Goal: Use online tool/utility: Utilize a website feature to perform a specific function

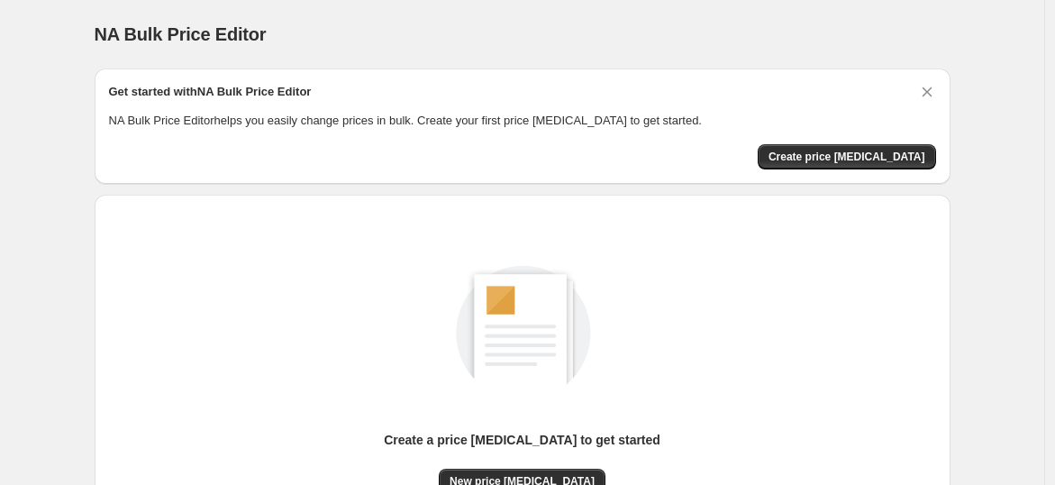
scroll to position [189, 0]
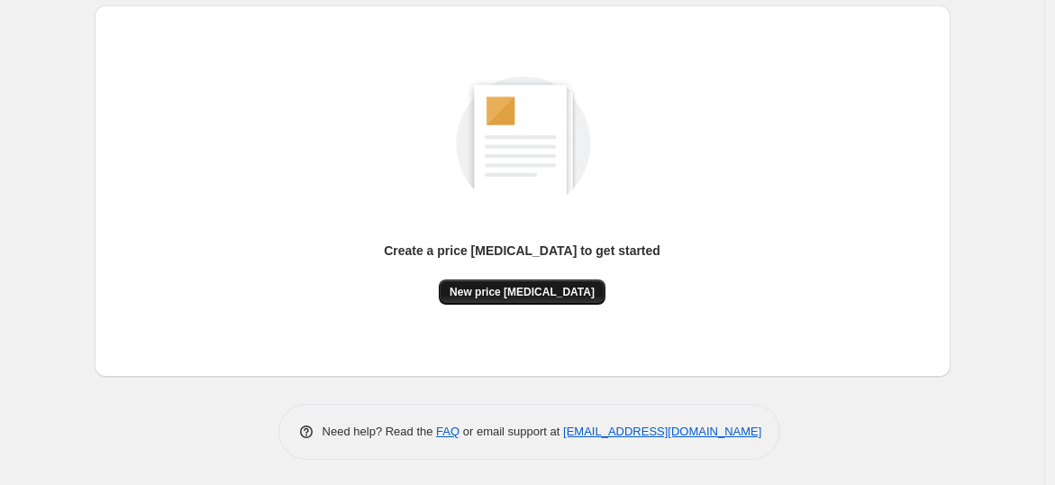
click at [524, 287] on span "New price change job" at bounding box center [522, 292] width 145 height 14
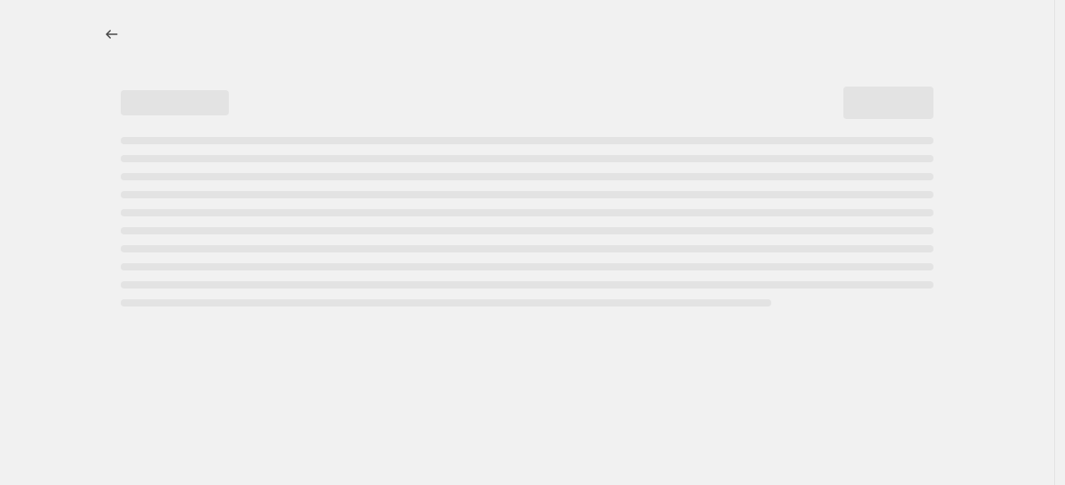
select select "percentage"
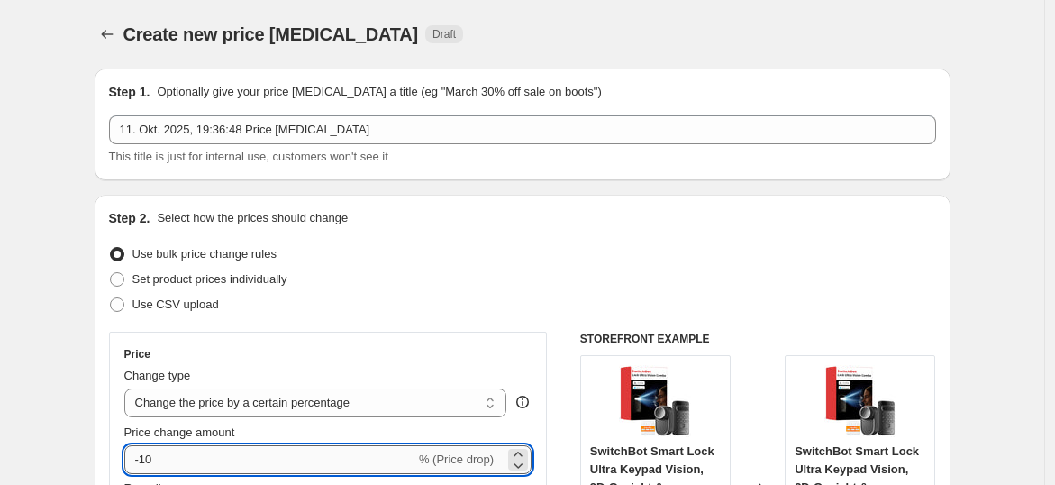
click at [255, 456] on input "-10" at bounding box center [269, 459] width 291 height 29
type input "-1"
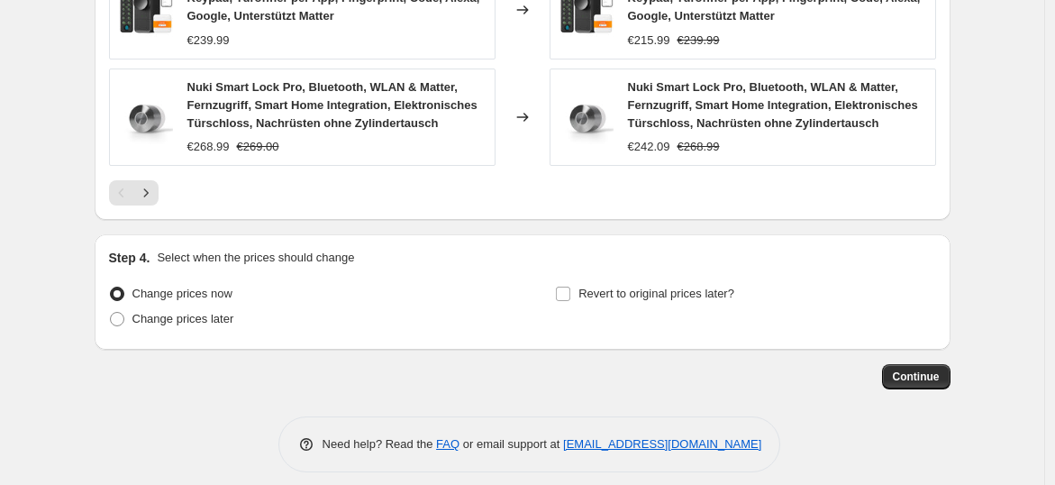
scroll to position [1431, 0]
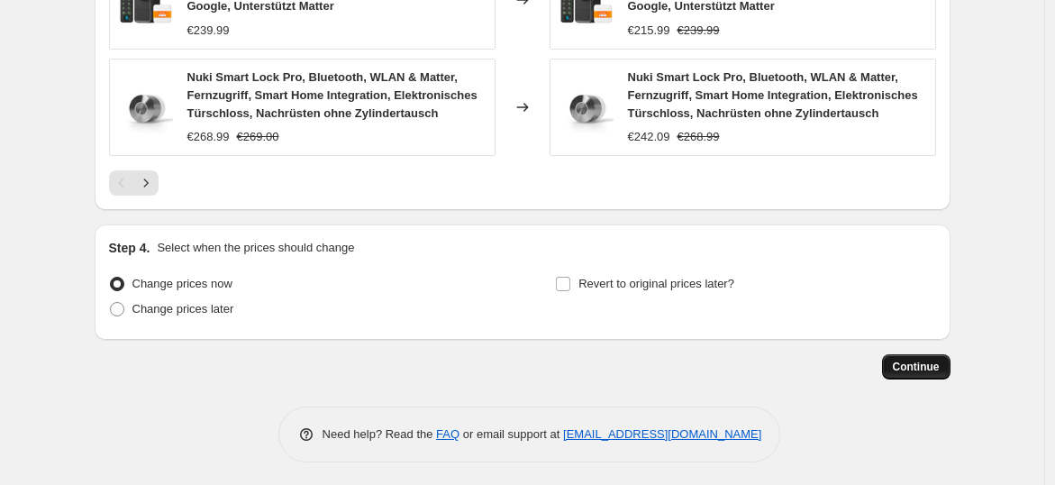
type input "-34"
click at [912, 361] on span "Continue" at bounding box center [916, 367] width 47 height 14
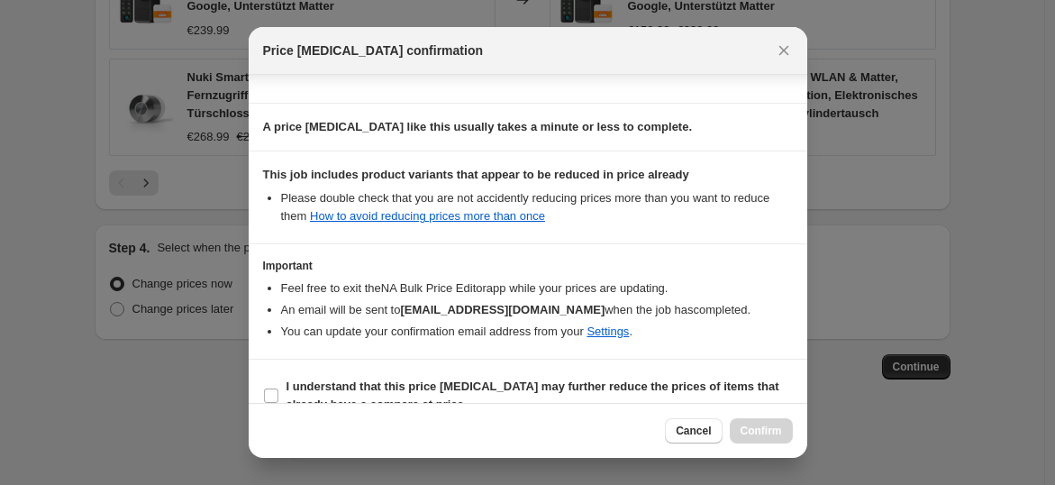
scroll to position [271, 0]
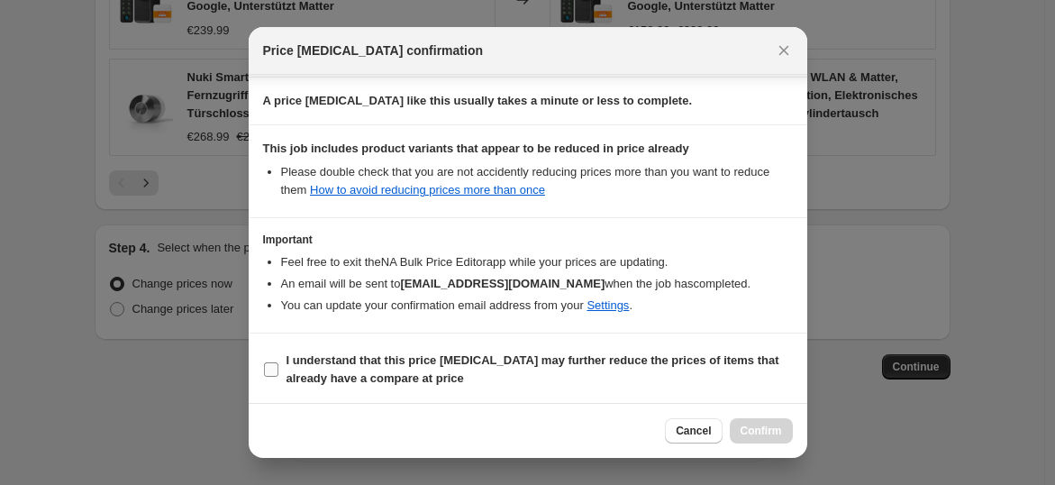
click at [311, 377] on b "I understand that this price change job may further reduce the prices of items …" at bounding box center [533, 369] width 493 height 32
click at [278, 377] on input "I understand that this price change job may further reduce the prices of items …" at bounding box center [271, 369] width 14 height 14
checkbox input "true"
click at [744, 437] on span "Confirm" at bounding box center [761, 431] width 41 height 14
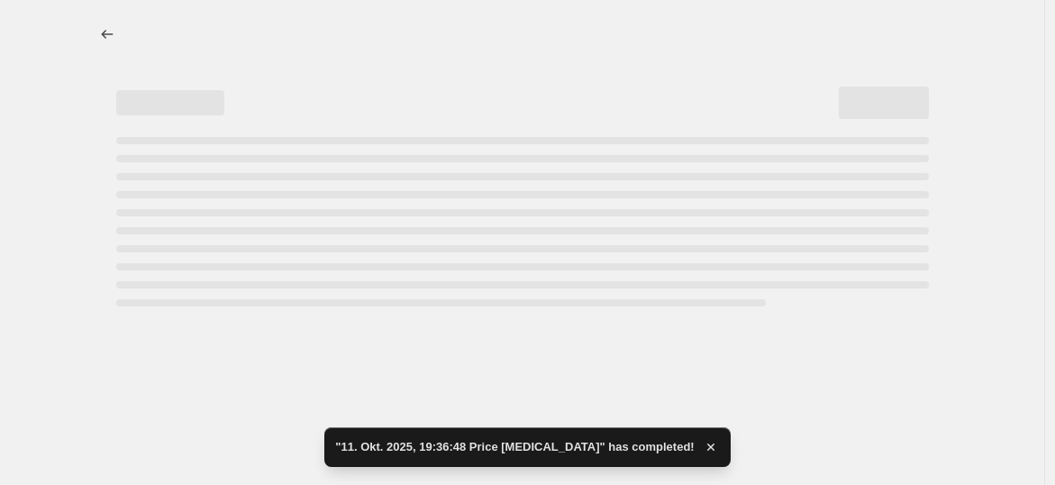
select select "percentage"
